Goal: Information Seeking & Learning: Find specific fact

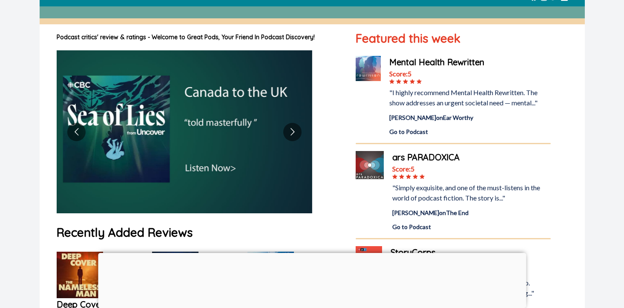
scroll to position [49, 0]
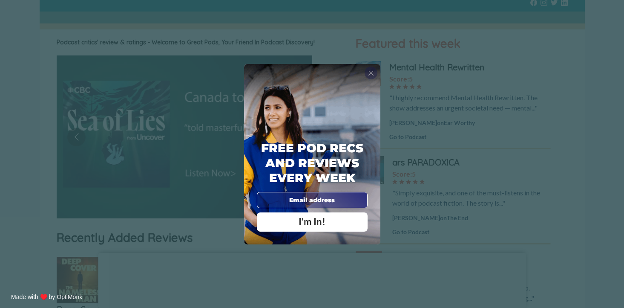
click at [371, 73] on span "X" at bounding box center [371, 73] width 6 height 9
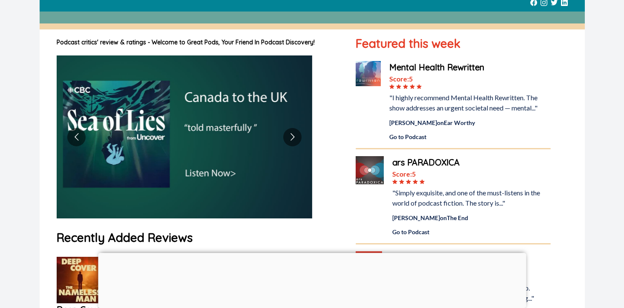
scroll to position [0, 0]
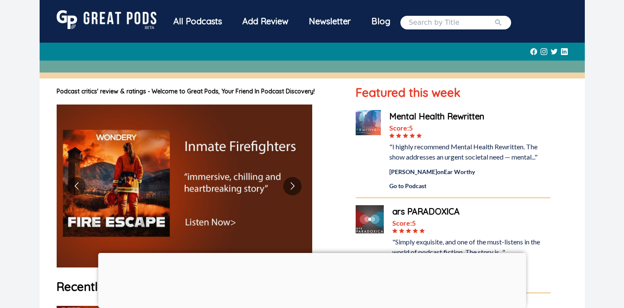
click at [431, 20] on input "search" at bounding box center [451, 22] width 85 height 10
type input "the hexings"
click at [494, 17] on button "submit" at bounding box center [498, 22] width 9 height 10
